Goal: Transaction & Acquisition: Book appointment/travel/reservation

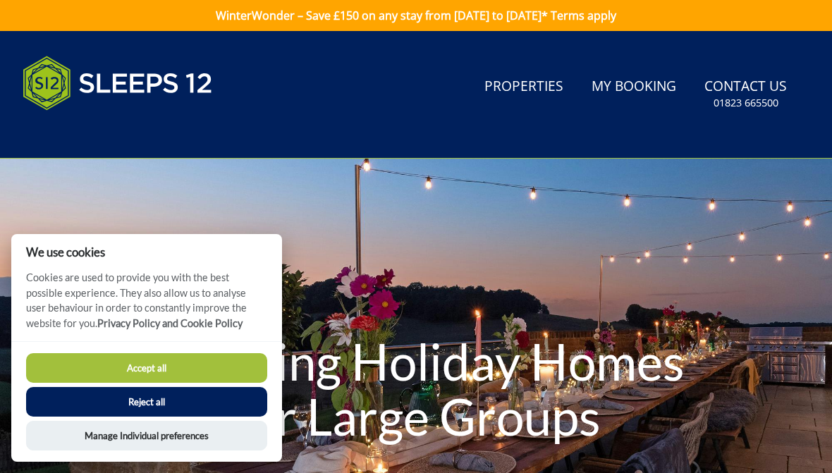
click at [158, 365] on button "Accept all" at bounding box center [146, 368] width 241 height 30
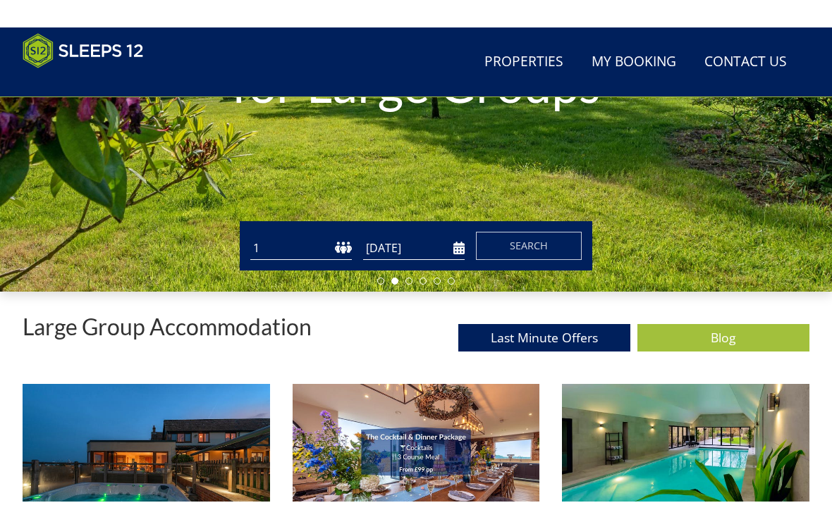
scroll to position [248, 0]
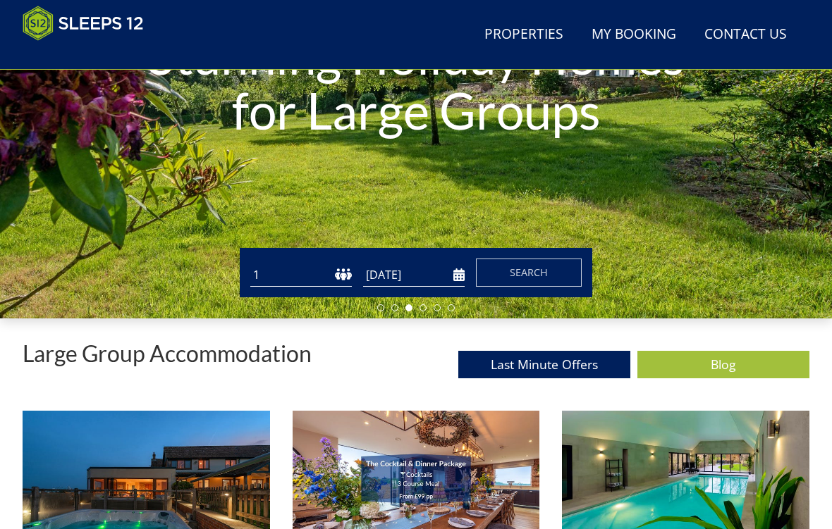
click at [344, 271] on select "1 2 3 4 5 6 7 8 9 10 11 12 13 14 15 16 17 18 19 20 21 22 23 24 25 26 27 28 29 3…" at bounding box center [300, 275] width 101 height 23
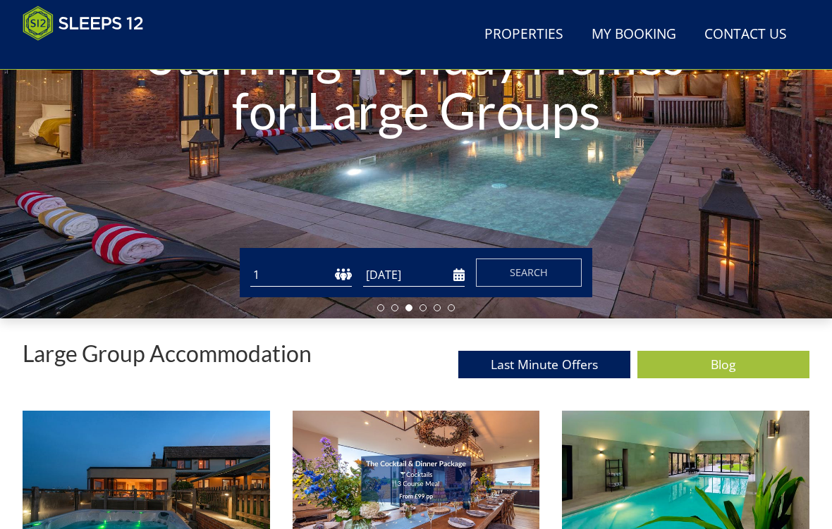
select select "11"
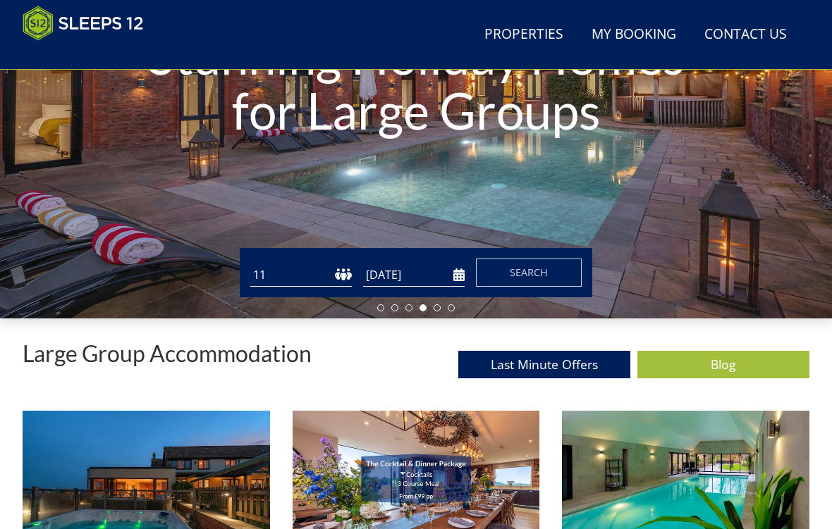
click at [463, 272] on input "[DATE]" at bounding box center [413, 275] width 101 height 23
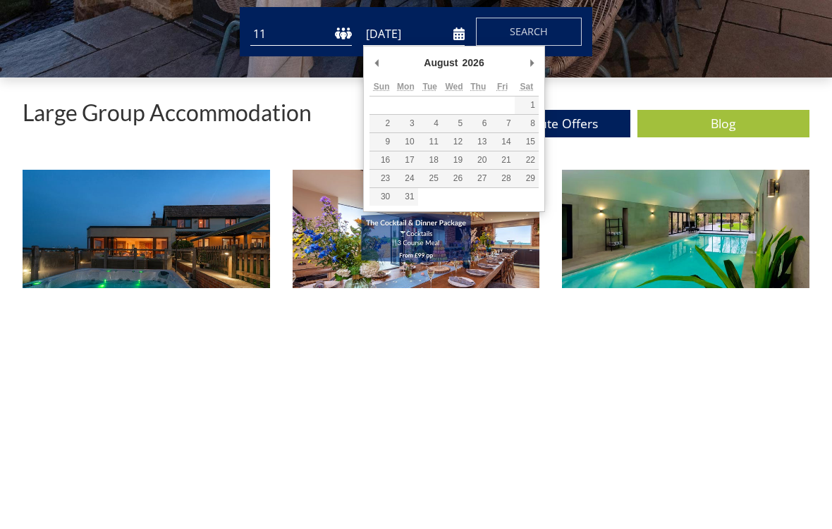
type input "[DATE]"
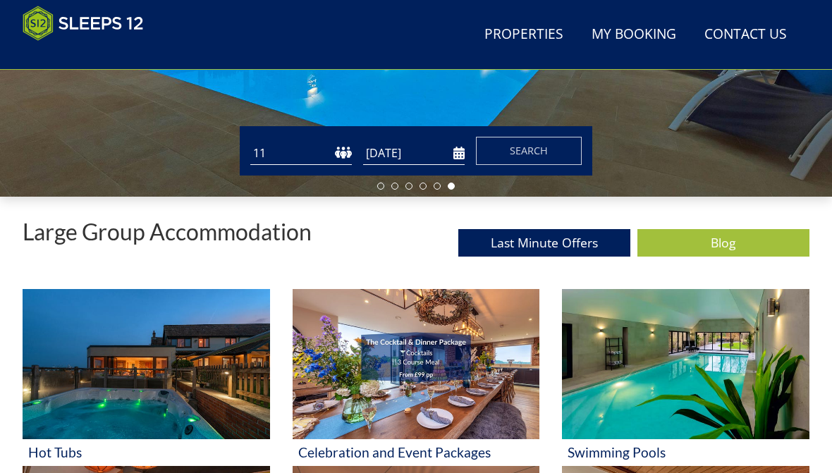
scroll to position [370, 0]
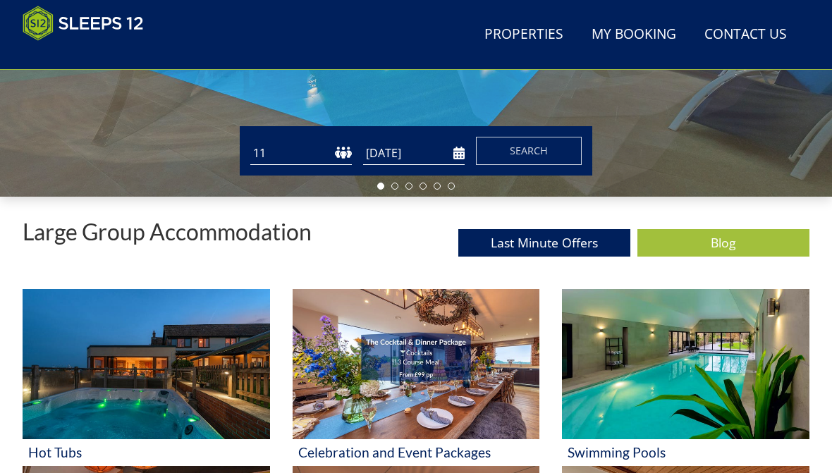
click at [534, 149] on span "Search" at bounding box center [529, 150] width 38 height 13
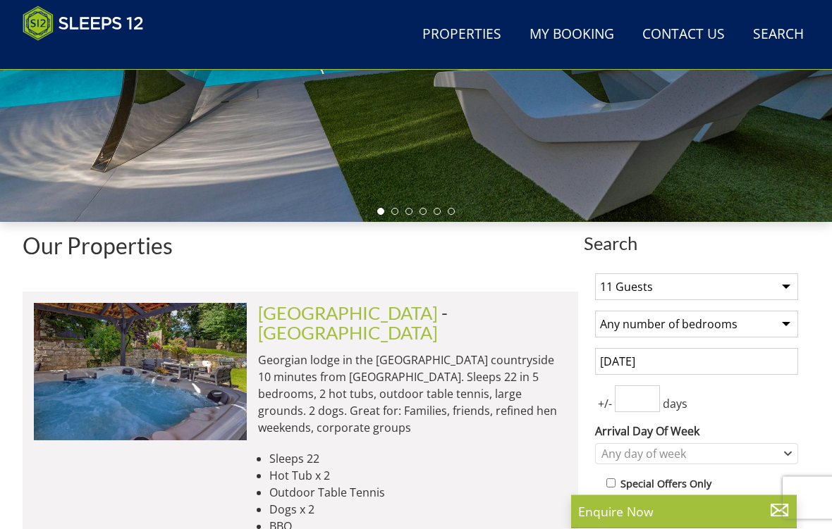
scroll to position [345, 0]
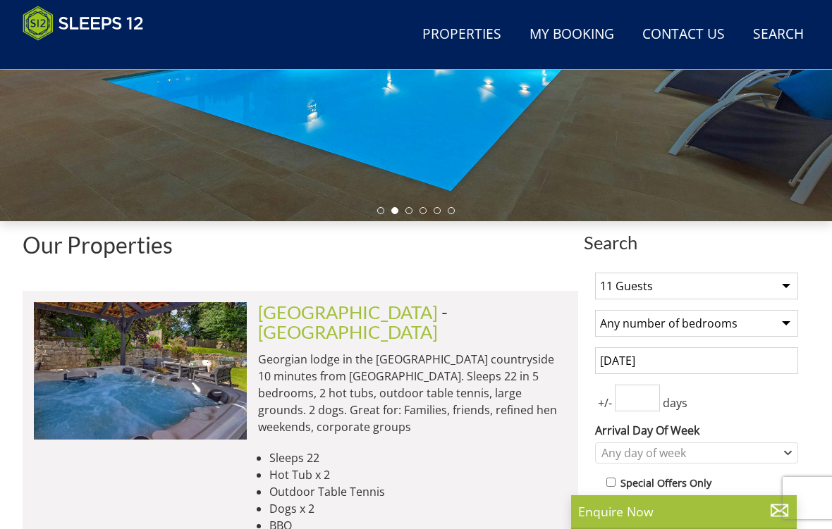
click at [789, 283] on select "1 Guest 2 Guests 3 Guests 4 Guests 5 Guests 6 Guests 7 Guests 8 Guests 9 Guests…" at bounding box center [696, 286] width 203 height 27
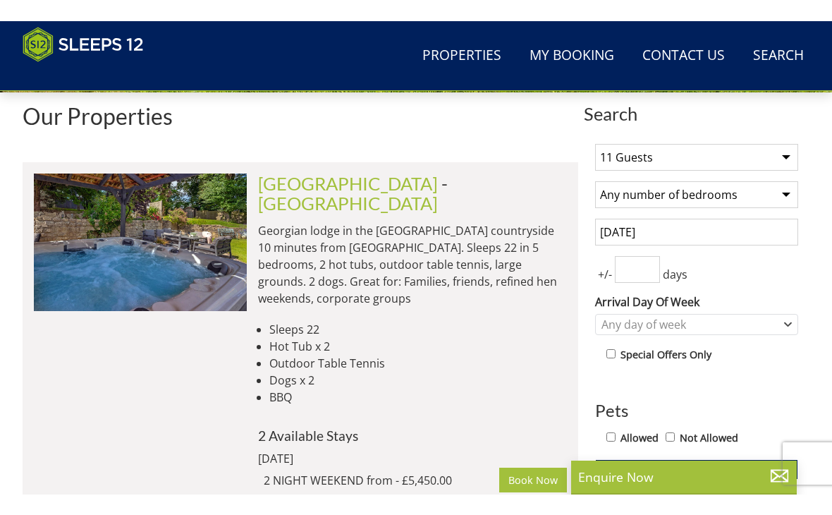
scroll to position [495, 0]
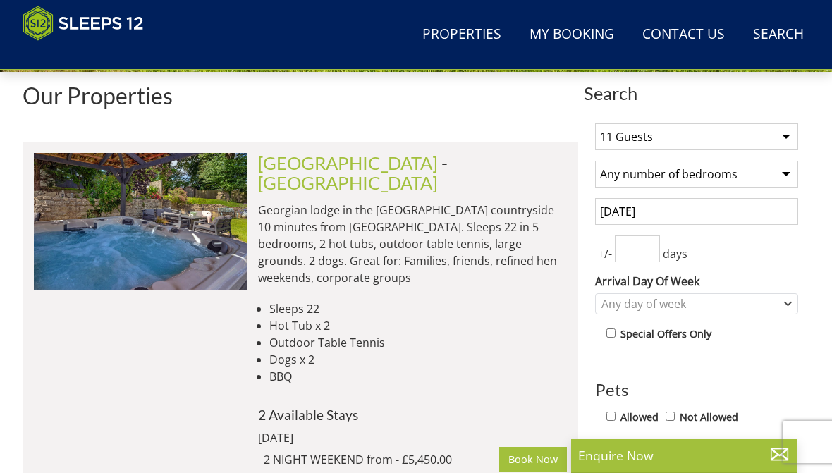
click at [785, 137] on select "1 Guest 2 Guests 3 Guests 4 Guests 5 Guests 6 Guests 7 Guests 8 Guests 9 Guests…" at bounding box center [696, 136] width 203 height 27
select select "10"
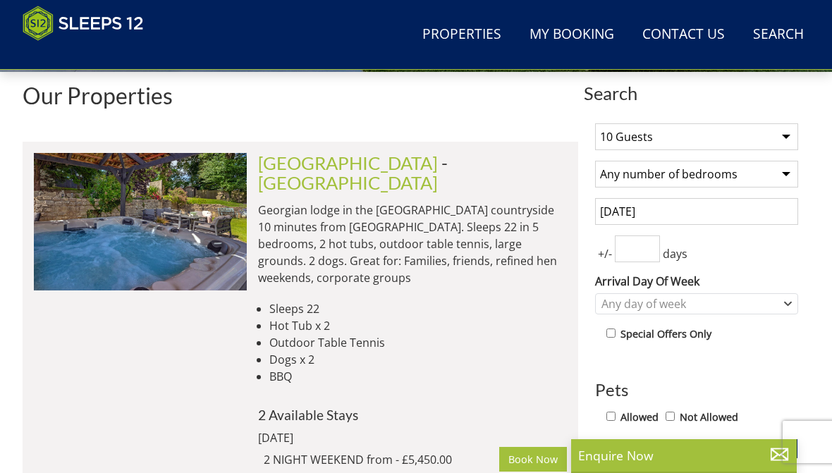
click at [788, 171] on select "Any number of bedrooms 4 Bedrooms 5 Bedrooms 6 Bedrooms 7 Bedrooms 8 Bedrooms 9…" at bounding box center [696, 174] width 203 height 27
select select "6"
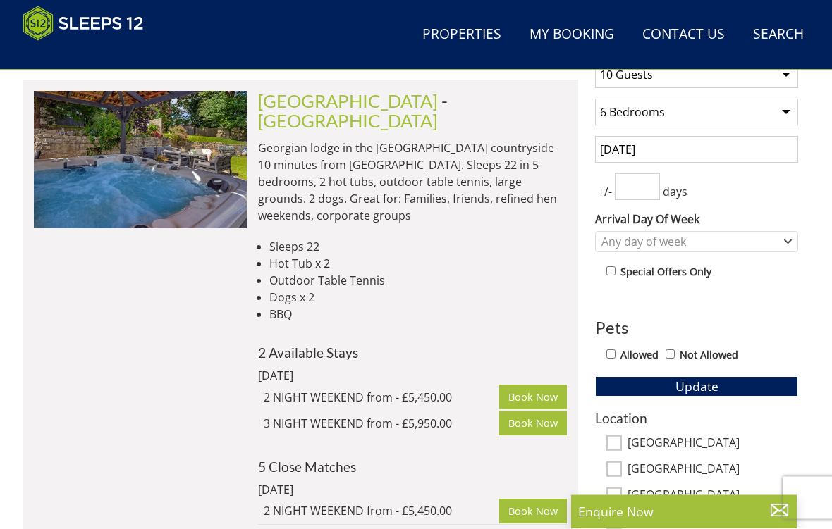
scroll to position [559, 0]
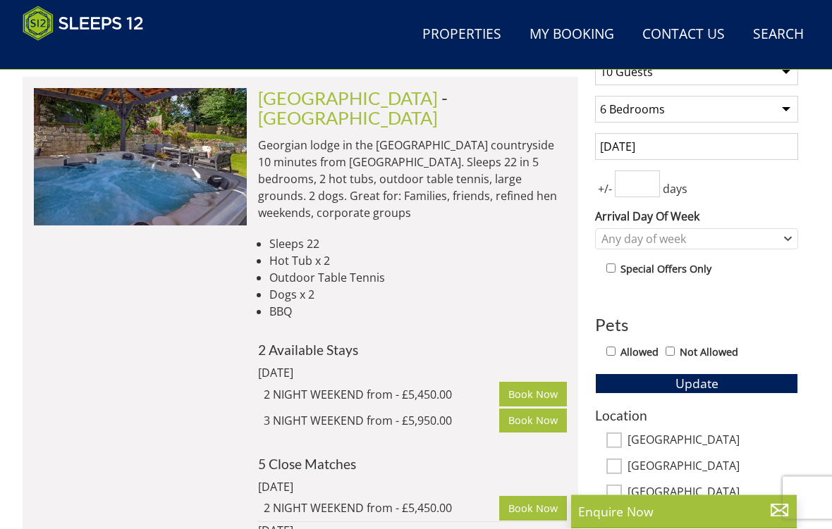
click at [623, 347] on label "Allowed" at bounding box center [639, 353] width 38 height 16
click at [615, 347] on input "Allowed" at bounding box center [610, 351] width 9 height 9
checkbox input "true"
click at [708, 377] on span "Update" at bounding box center [696, 383] width 43 height 17
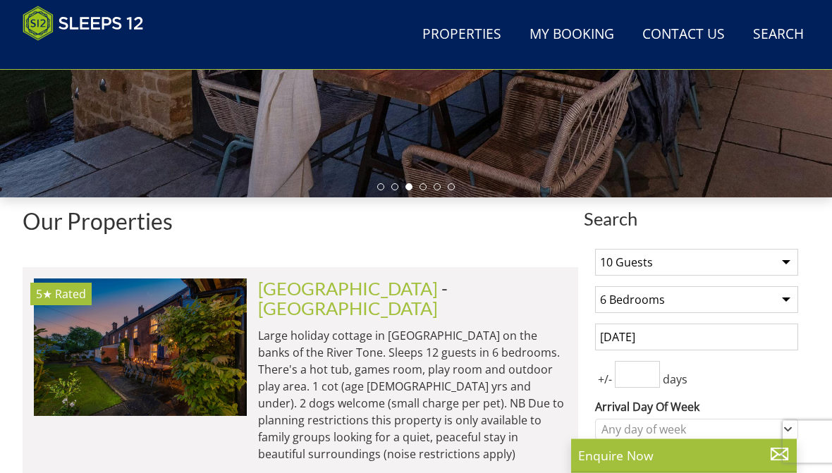
scroll to position [359, 0]
